Goal: Task Accomplishment & Management: Manage account settings

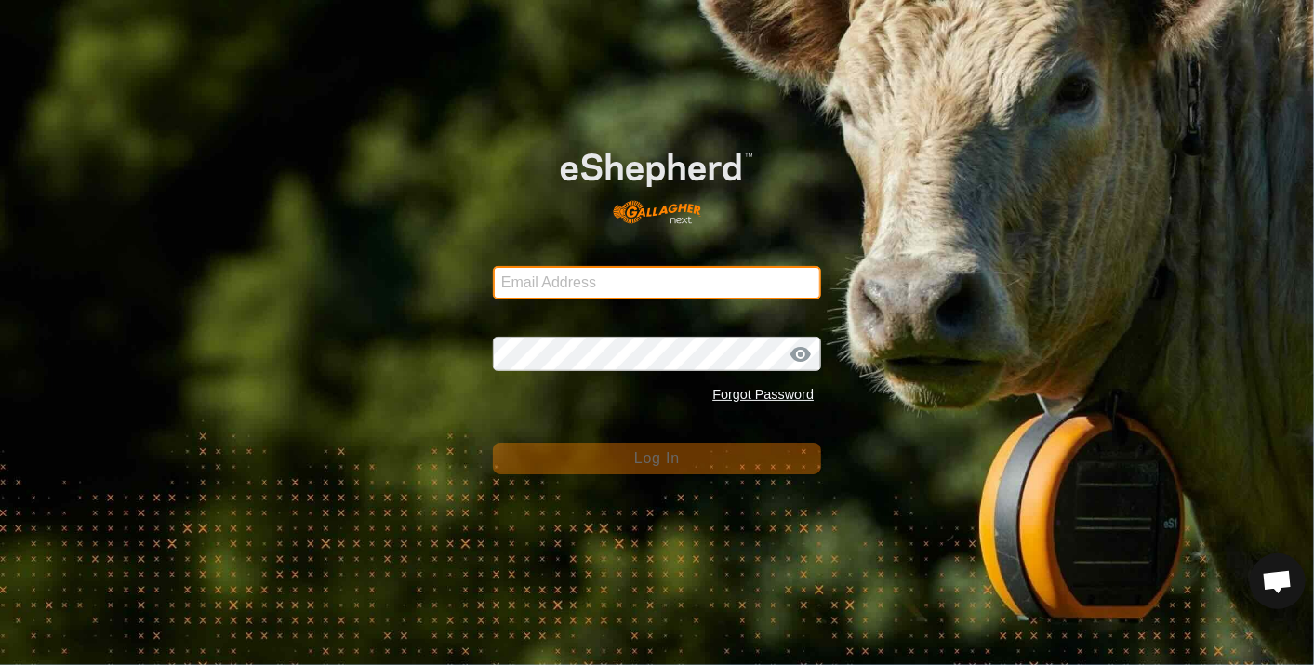
type input "[EMAIL_ADDRESS][DOMAIN_NAME]"
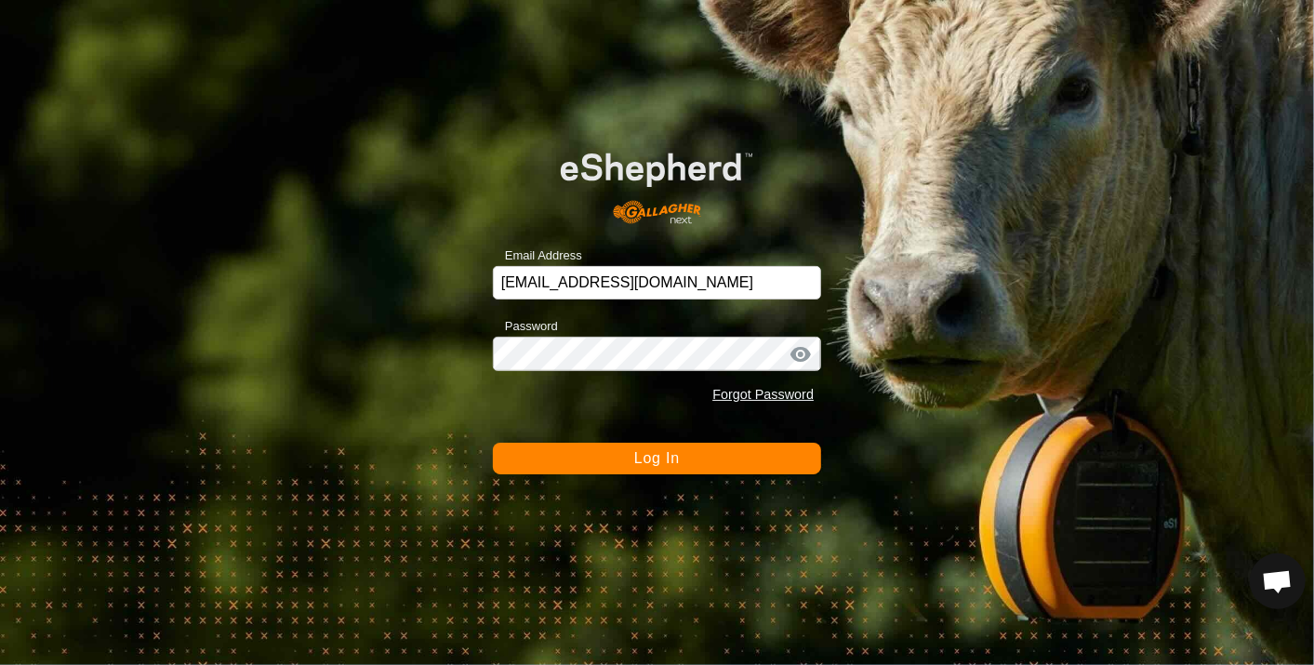
click at [648, 454] on span "Log In" at bounding box center [657, 458] width 46 height 16
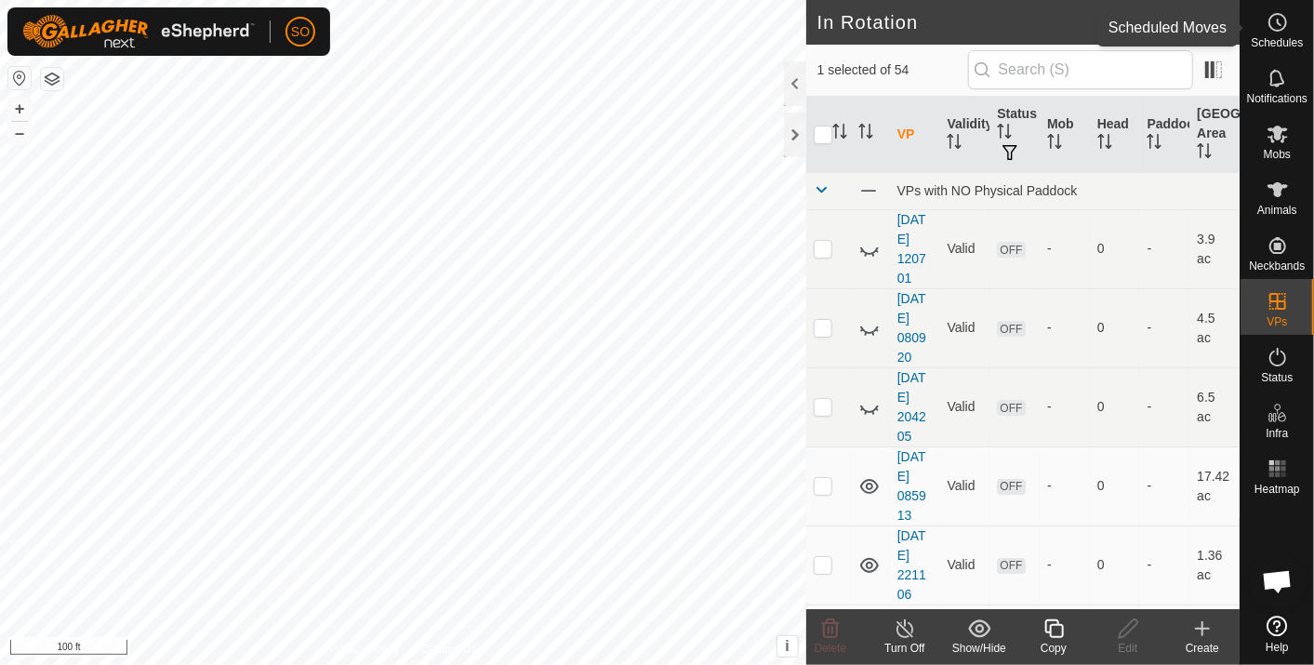
click at [1274, 21] on icon at bounding box center [1278, 22] width 22 height 22
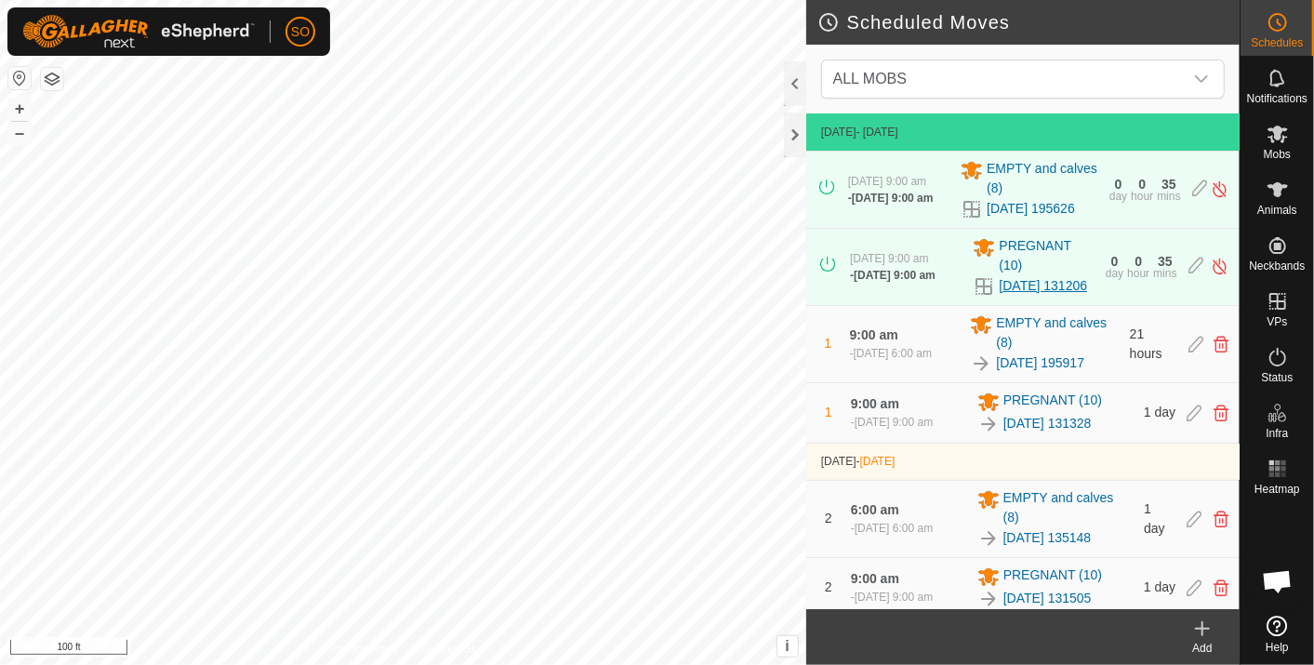
click at [1046, 293] on link "[DATE] 131206" at bounding box center [1043, 286] width 88 height 20
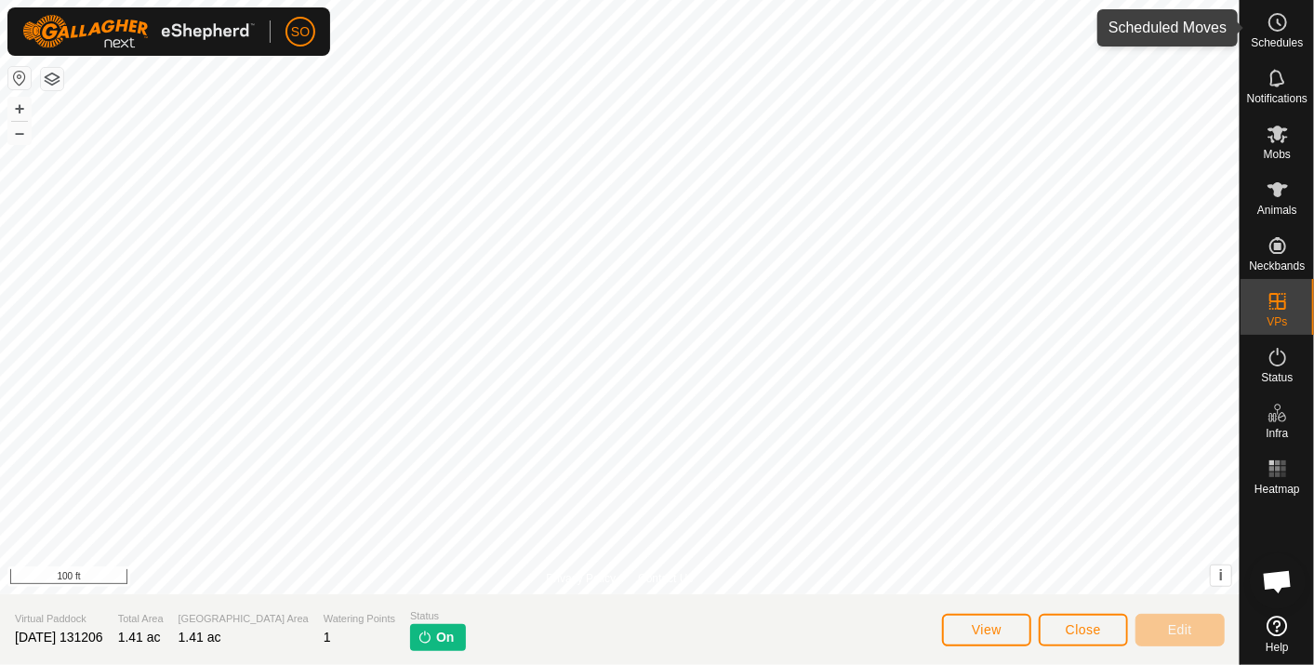
click at [1278, 10] on es-schedule-vp-svg-icon at bounding box center [1277, 22] width 33 height 30
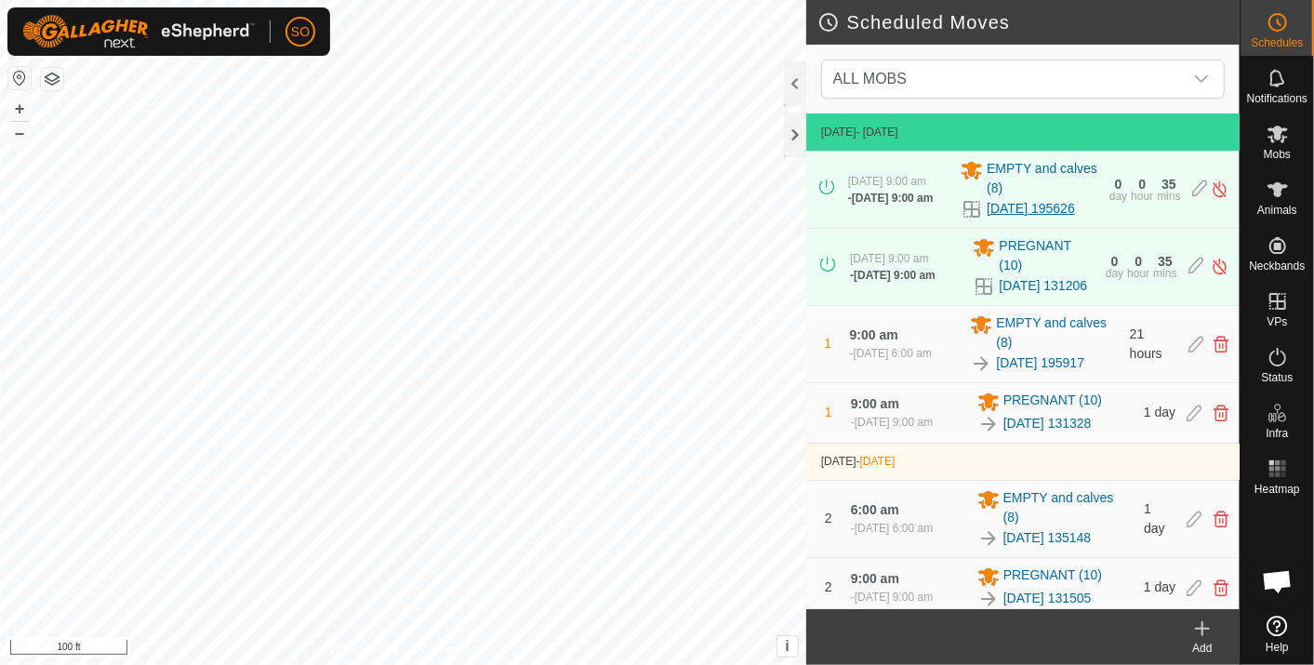
click at [1005, 219] on link "[DATE] 195626" at bounding box center [1031, 209] width 88 height 20
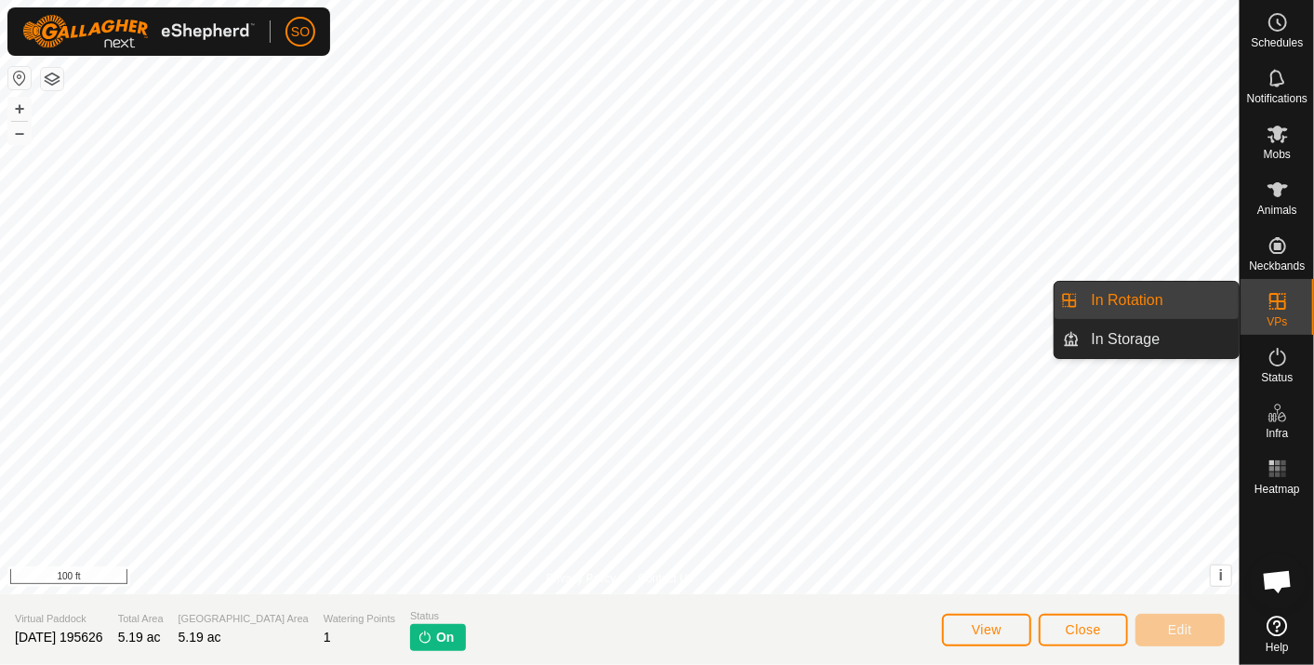
click at [1161, 292] on link "In Rotation" at bounding box center [1160, 300] width 159 height 37
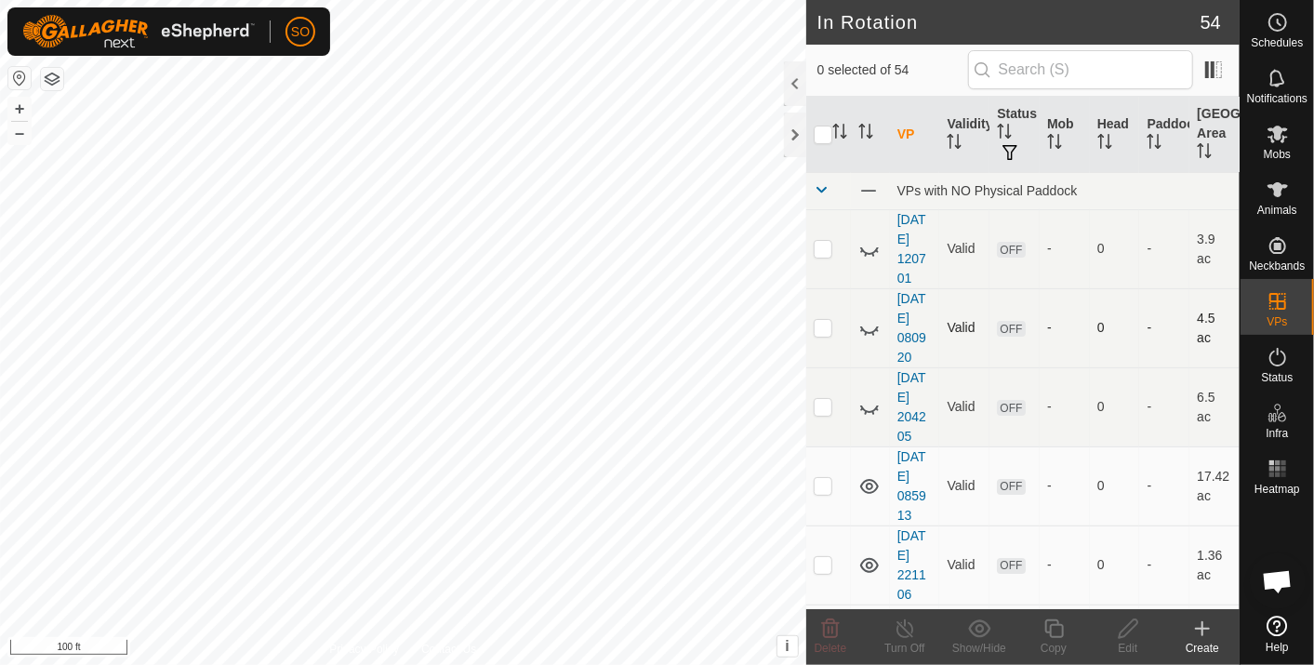
checkbox input "true"
checkbox input "false"
click at [1279, 26] on icon at bounding box center [1278, 22] width 22 height 22
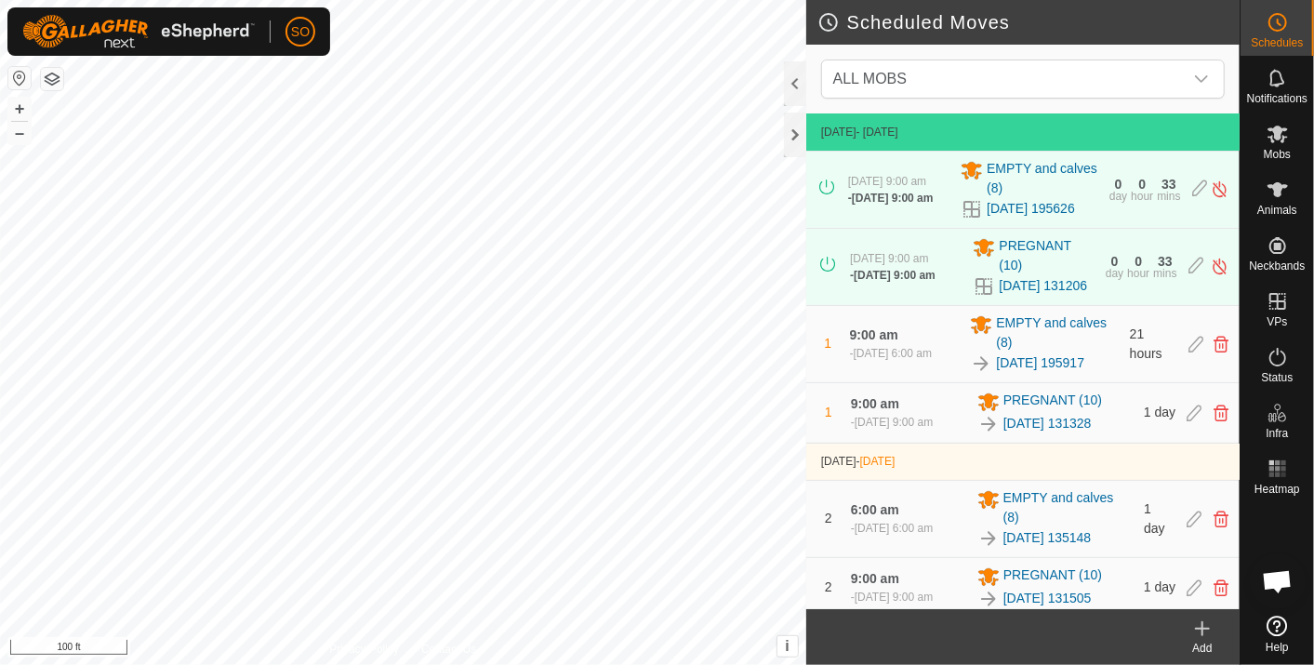
click at [1006, 132] on td "5 Sept 2025 - Today" at bounding box center [1022, 131] width 433 height 37
click at [999, 305] on div "4 Sept 2025, 9:00 am - 5 Sept 2025, 9:00 am PREGNANT (10) 2025-08-22 131206 0 d…" at bounding box center [1023, 267] width 419 height 76
click at [999, 243] on td "4 Sept 2025, 9:00 am - 5 Sept 2025, 9:00 am PREGNANT (10) 2025-08-22 131206 0 d…" at bounding box center [1022, 266] width 433 height 77
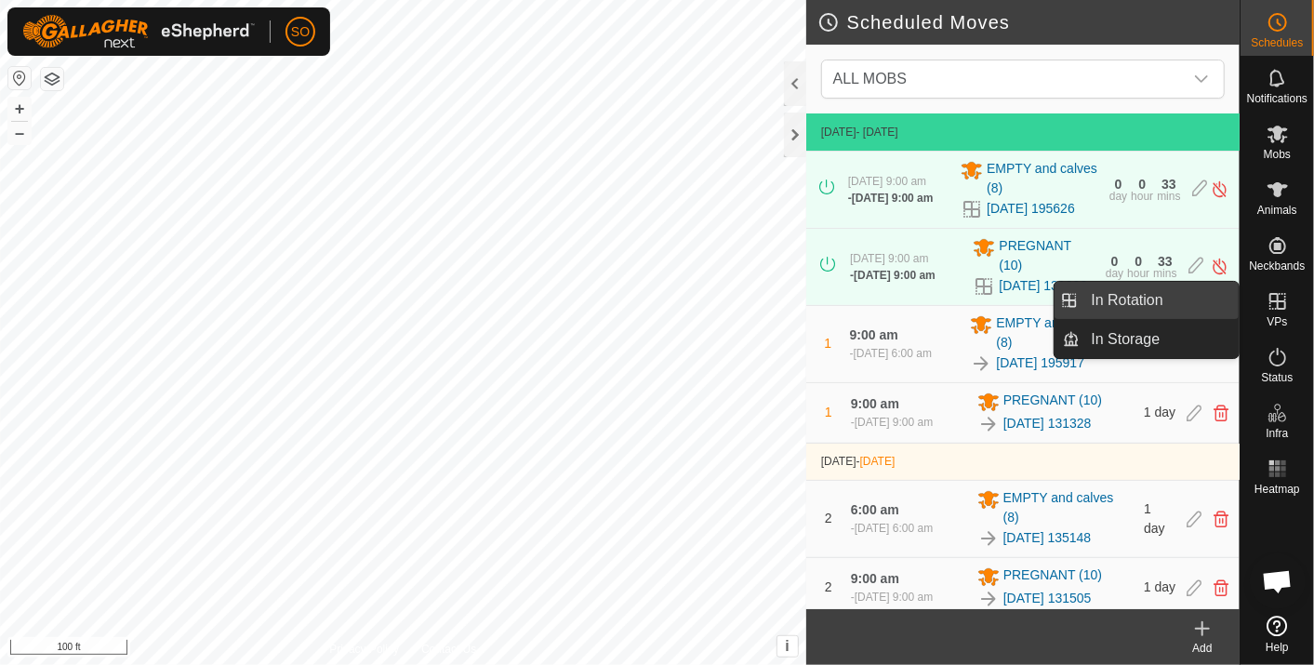
click at [1191, 291] on link "In Rotation" at bounding box center [1160, 300] width 159 height 37
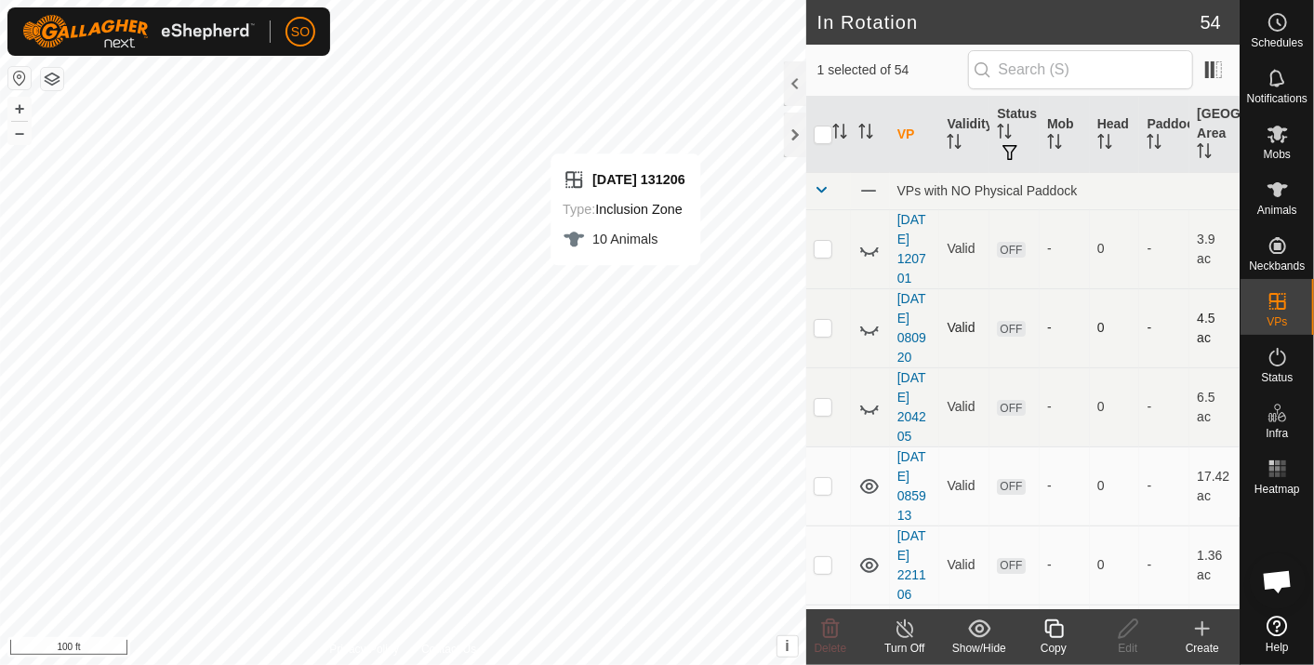
checkbox input "false"
checkbox input "true"
checkbox input "false"
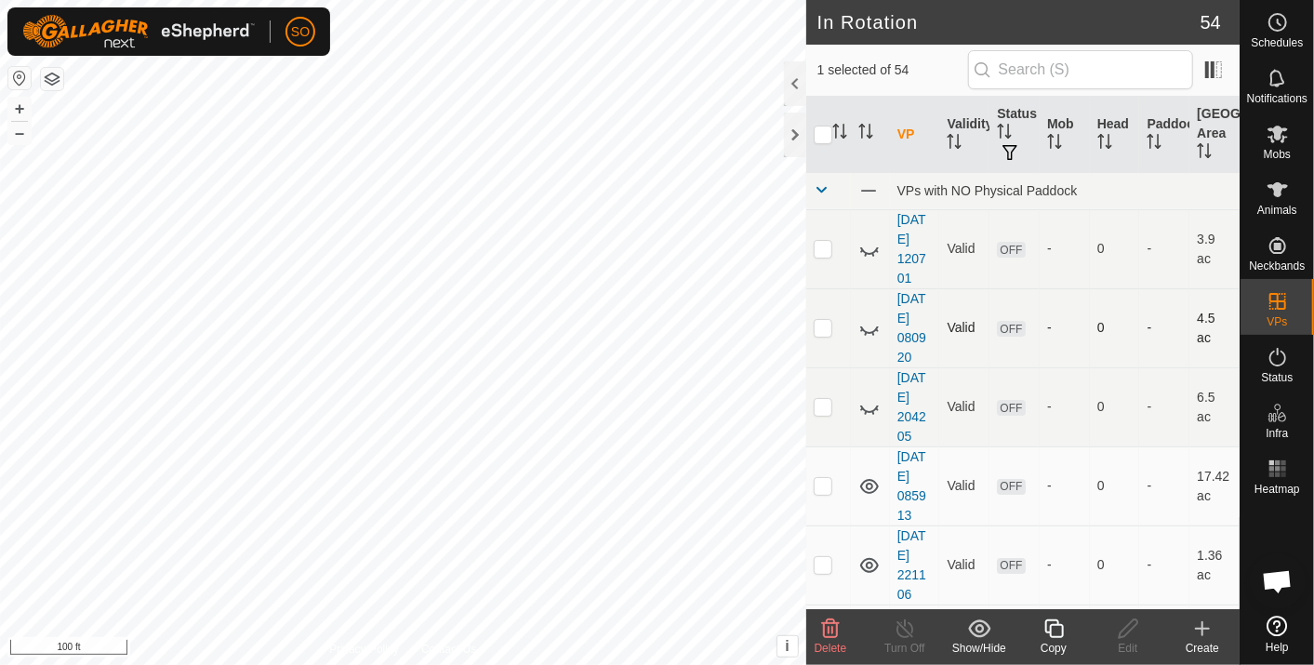
checkbox input "false"
checkbox input "true"
click at [1284, 33] on es-schedule-vp-svg-icon at bounding box center [1277, 22] width 33 height 30
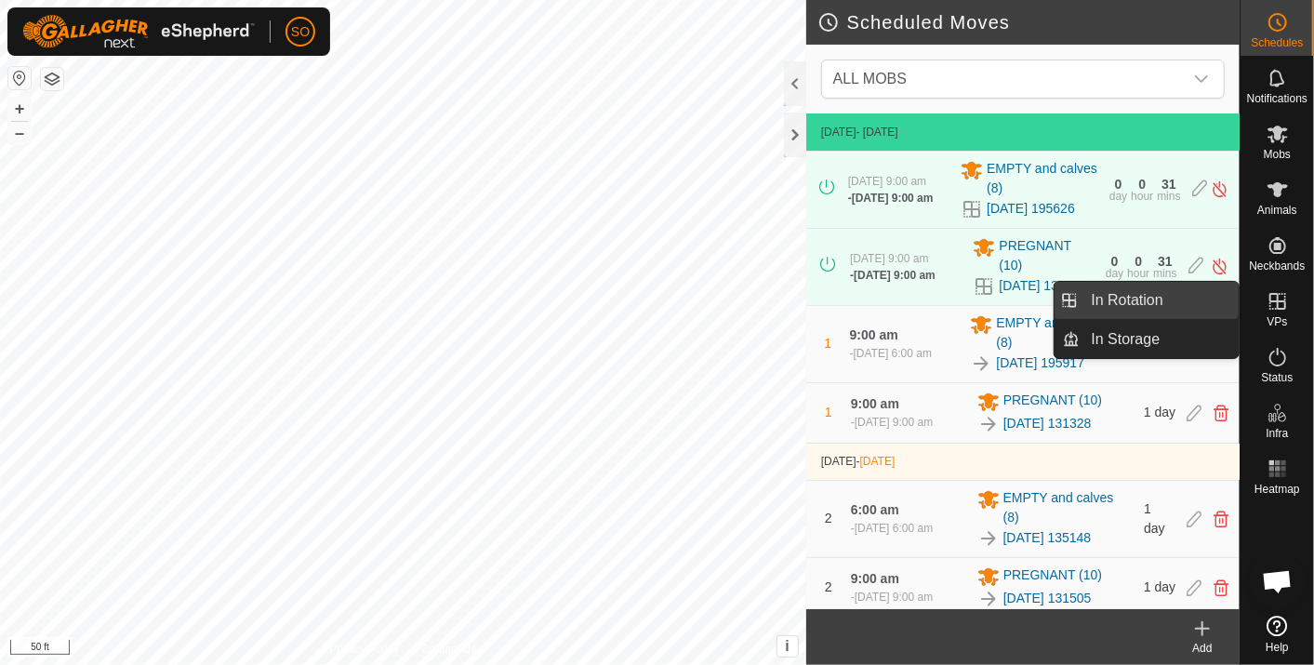
click at [1205, 286] on link "In Rotation" at bounding box center [1160, 300] width 159 height 37
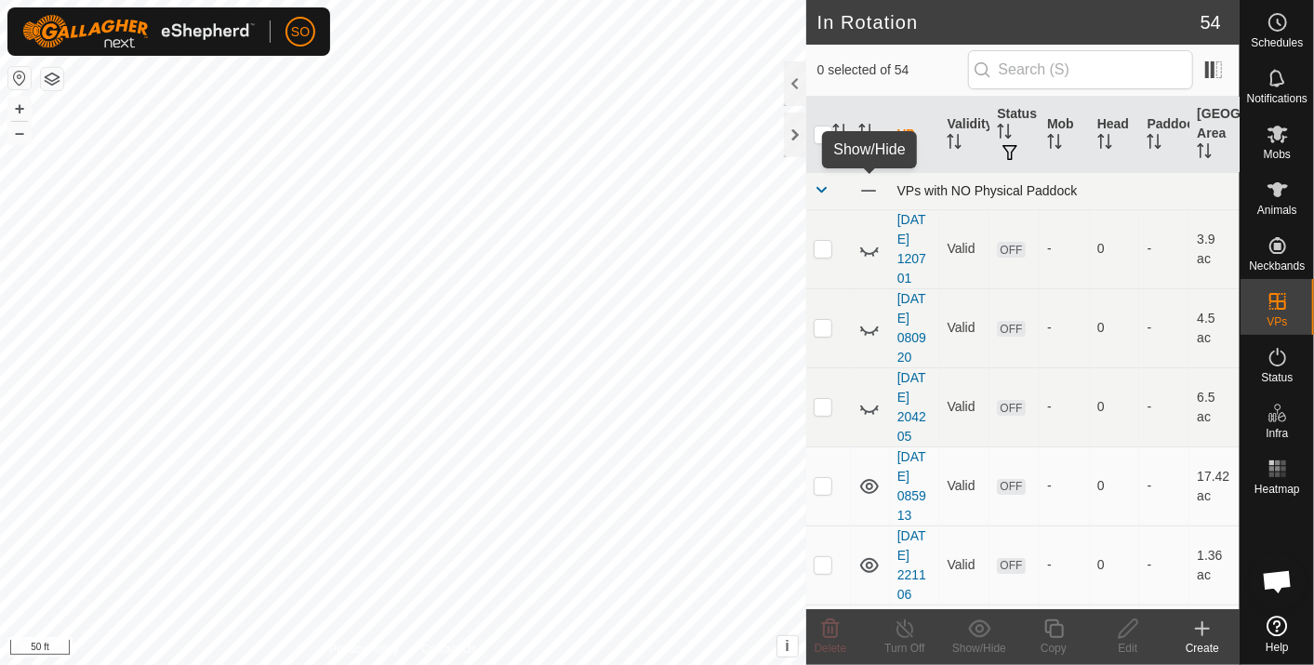
click at [864, 187] on span at bounding box center [868, 190] width 20 height 20
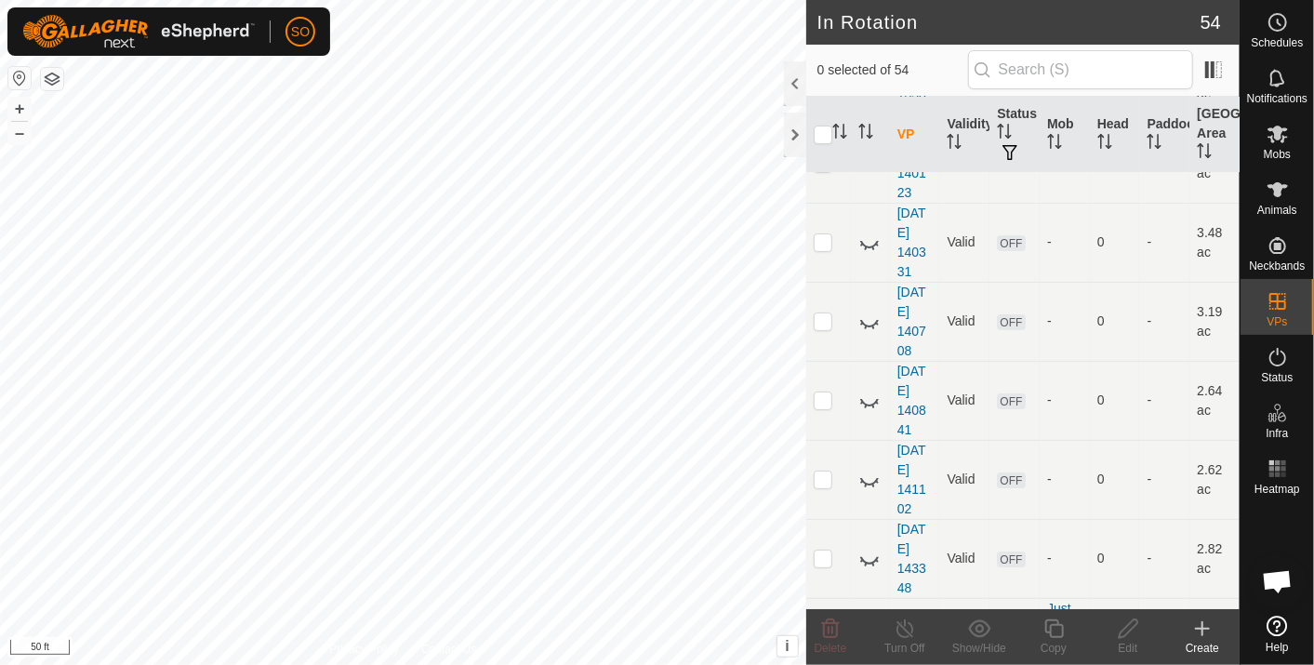
scroll to position [3877, 0]
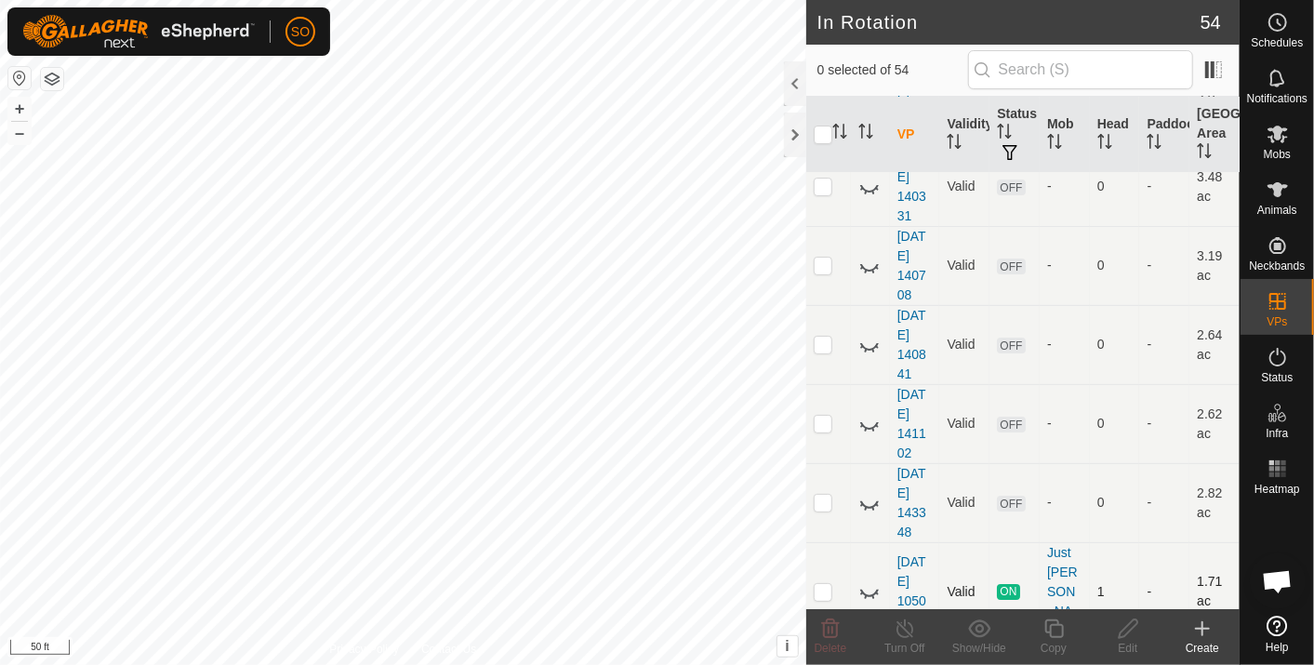
click at [866, 580] on icon at bounding box center [869, 591] width 22 height 22
click at [869, 580] on icon at bounding box center [869, 591] width 22 height 22
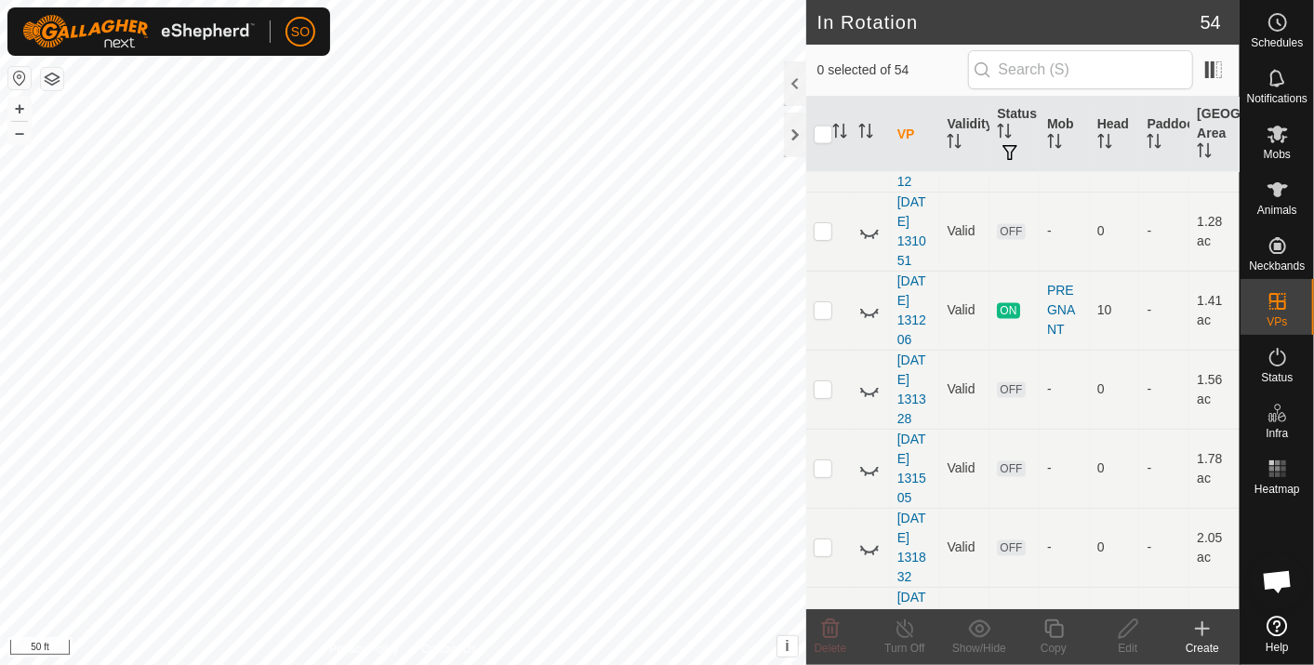
scroll to position [1379, 0]
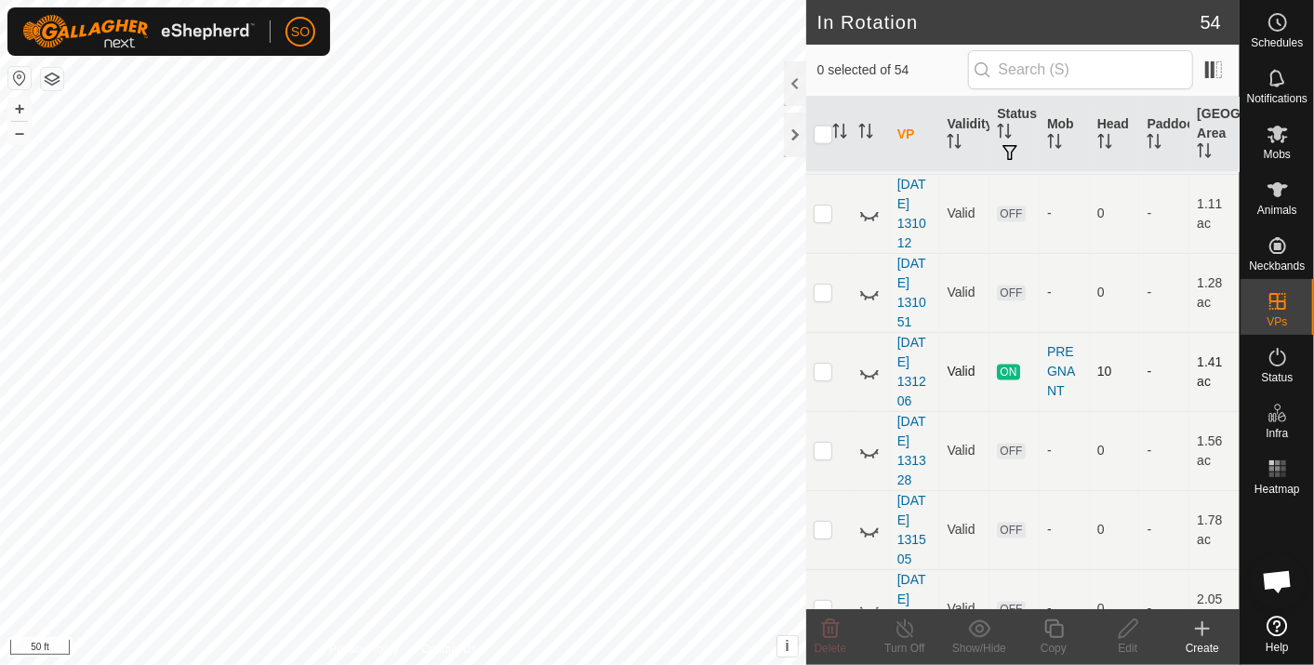
click at [866, 376] on icon at bounding box center [865, 378] width 3 height 4
click at [866, 371] on icon at bounding box center [869, 372] width 19 height 15
click at [868, 366] on icon at bounding box center [869, 372] width 22 height 22
drag, startPoint x: 869, startPoint y: 366, endPoint x: 861, endPoint y: 447, distance: 81.3
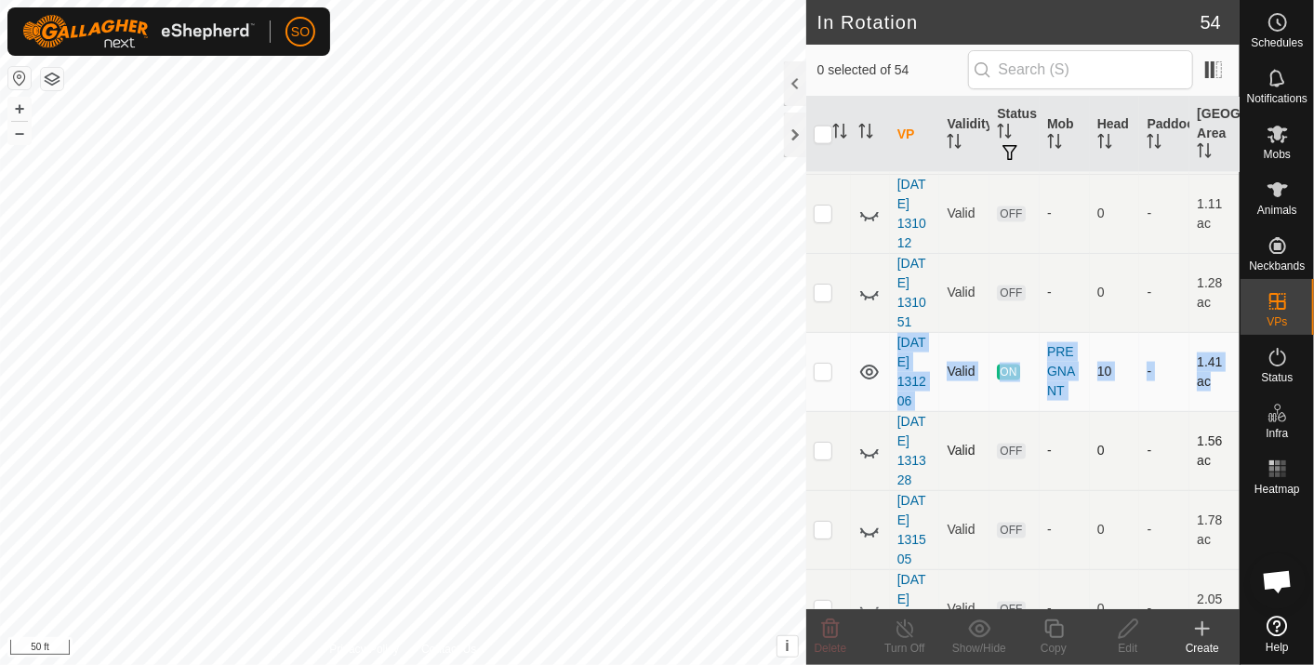
drag, startPoint x: 861, startPoint y: 447, endPoint x: 874, endPoint y: 444, distance: 13.5
click at [874, 444] on icon at bounding box center [869, 451] width 22 height 22
click at [868, 521] on icon at bounding box center [869, 530] width 22 height 22
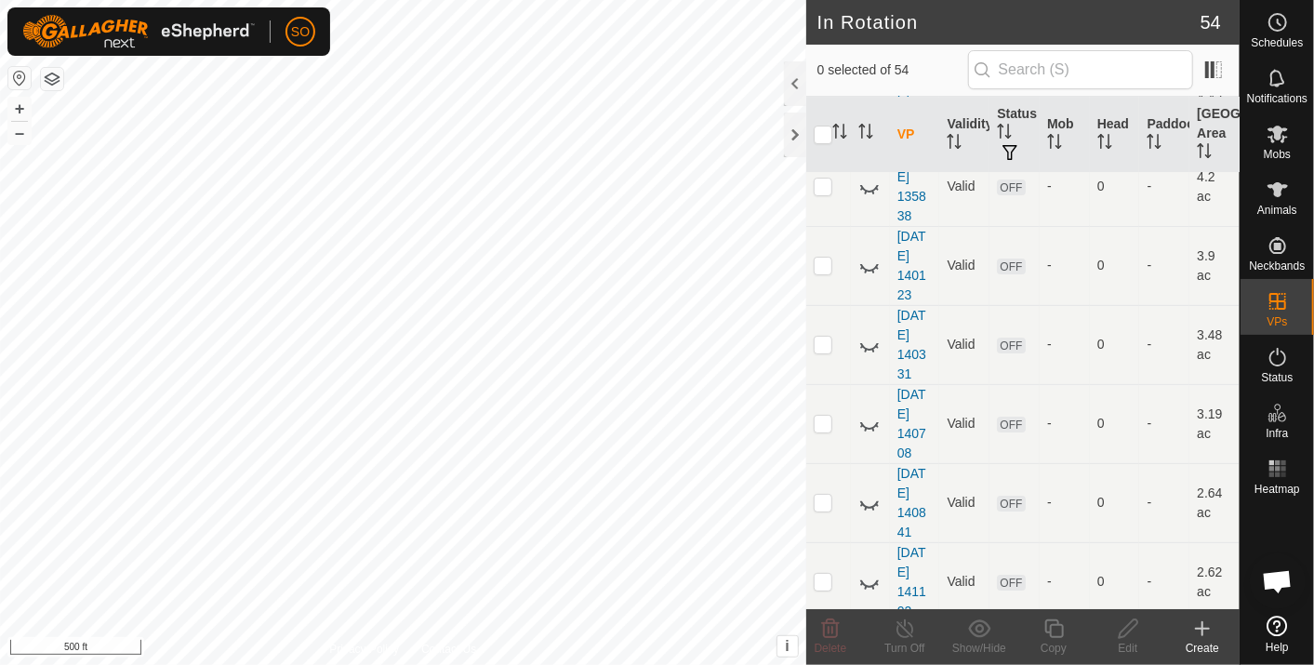
scroll to position [3877, 0]
click at [868, 580] on icon at bounding box center [869, 591] width 22 height 22
click at [23, 75] on button "button" at bounding box center [19, 78] width 22 height 22
click at [13, 100] on button "+" at bounding box center [19, 109] width 22 height 22
